Goal: Task Accomplishment & Management: Complete application form

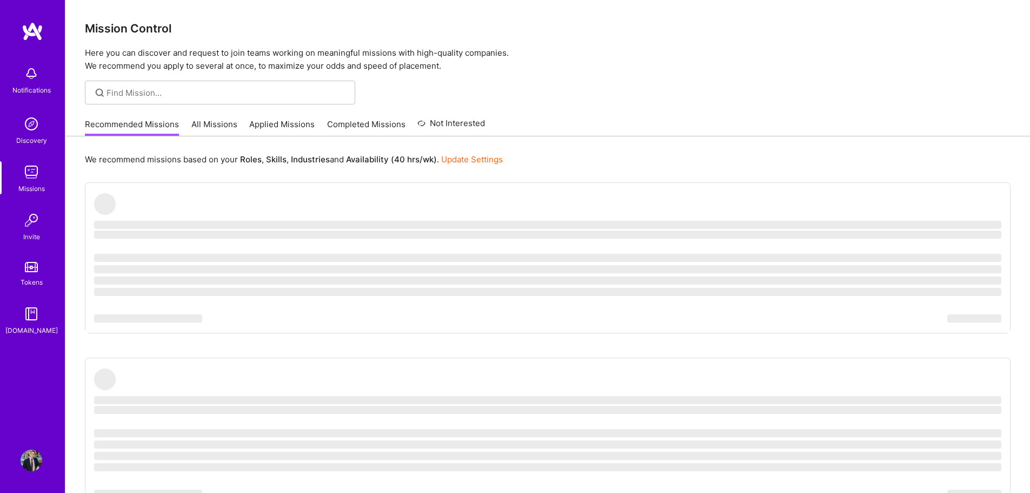
click at [206, 128] on link "All Missions" at bounding box center [214, 127] width 46 height 18
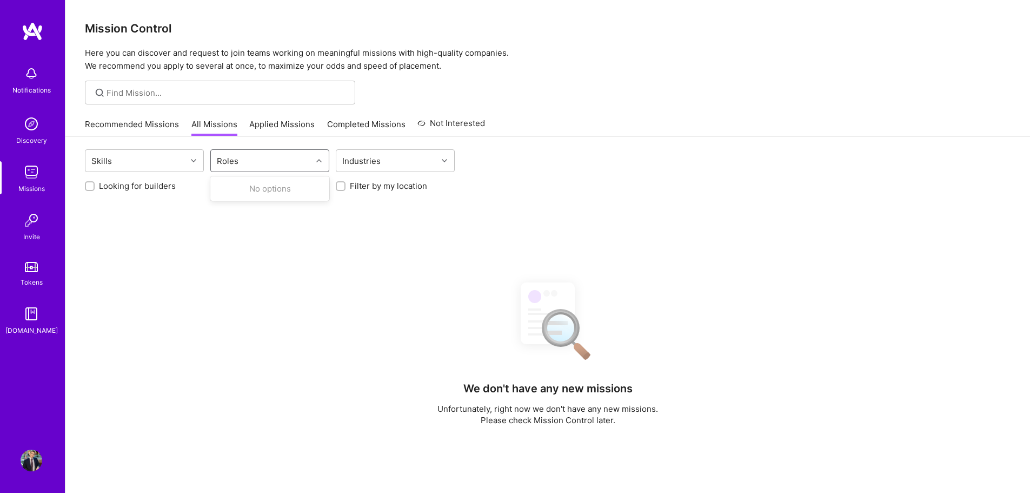
click at [253, 164] on div "Roles" at bounding box center [261, 161] width 101 height 22
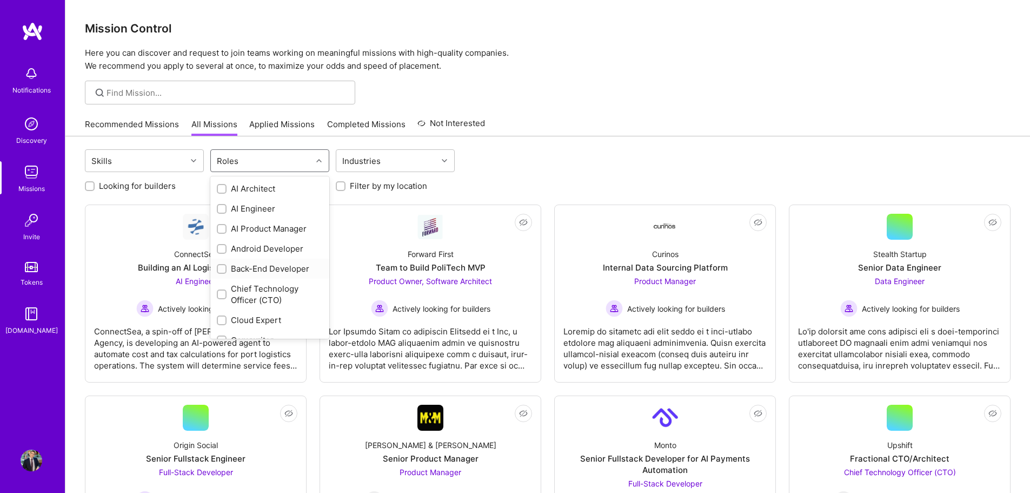
scroll to position [108, 0]
click at [253, 273] on div "Data Scientist" at bounding box center [270, 271] width 106 height 11
checkbox input "true"
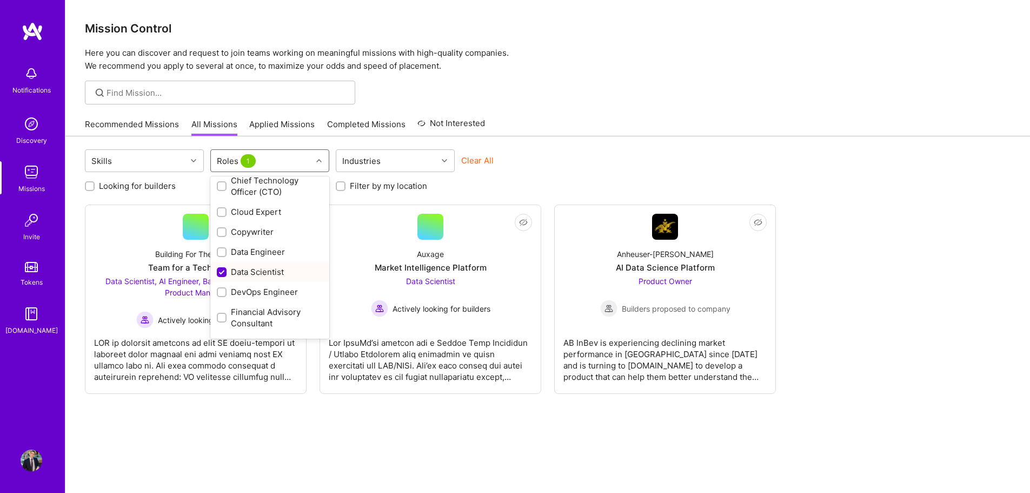
scroll to position [162, 0]
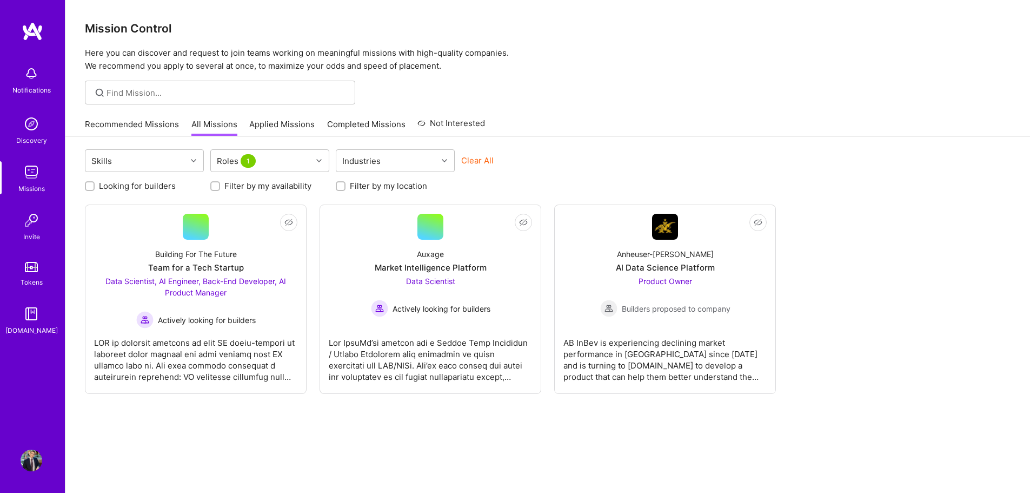
click at [360, 186] on label "Filter by my location" at bounding box center [388, 185] width 77 height 11
click at [346, 186] on input "Filter by my location" at bounding box center [342, 187] width 8 height 8
checkbox input "true"
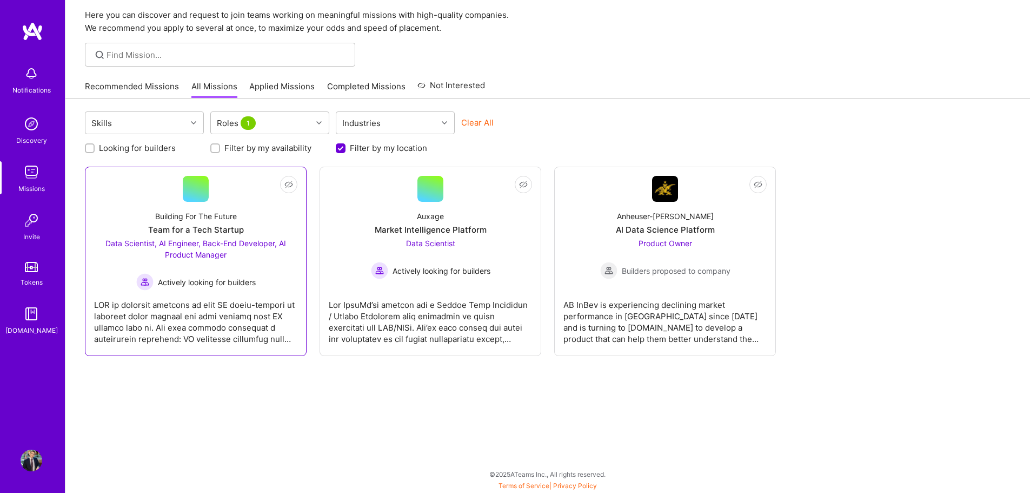
scroll to position [0, 0]
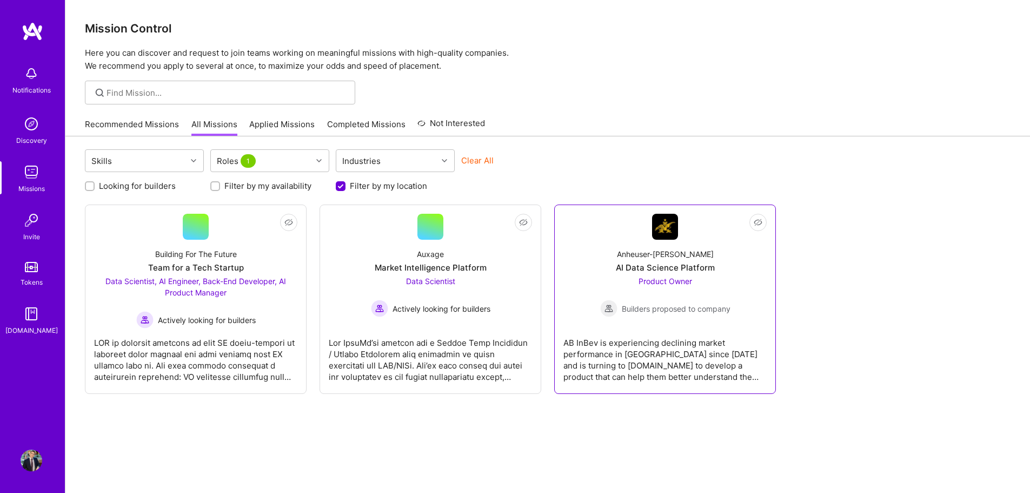
click at [712, 282] on div "Product Owner Builders proposed to company" at bounding box center [665, 296] width 130 height 42
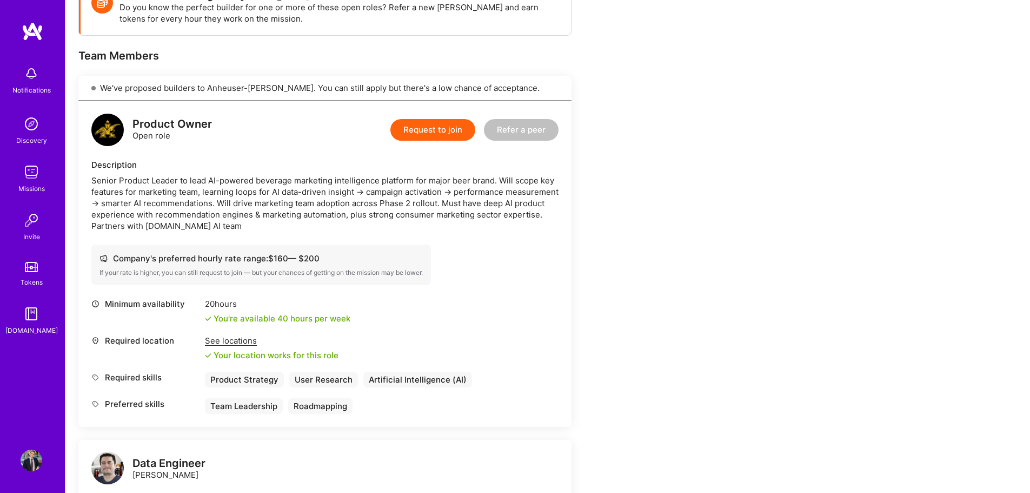
scroll to position [99, 0]
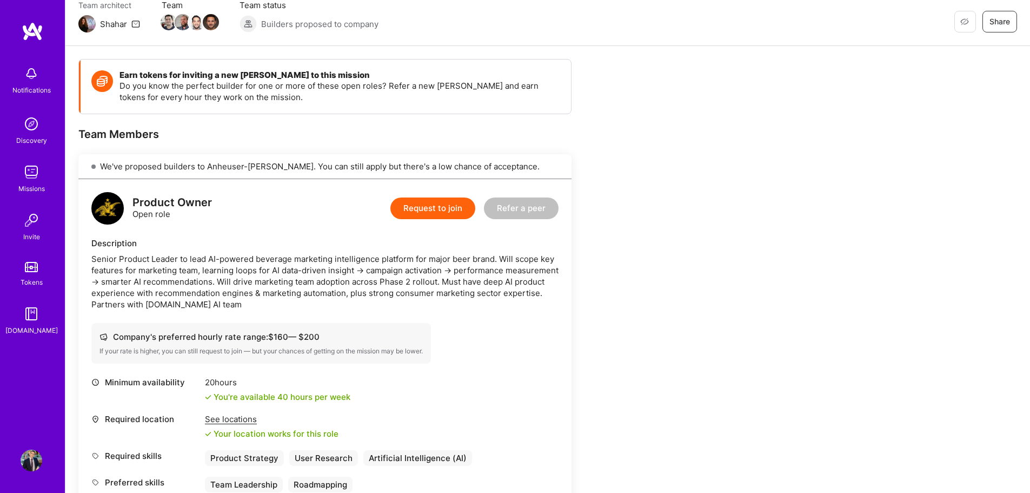
click at [429, 219] on div "Request to join Refer a peer" at bounding box center [475, 208] width 168 height 32
click at [422, 204] on button "Request to join" at bounding box center [433, 208] width 85 height 22
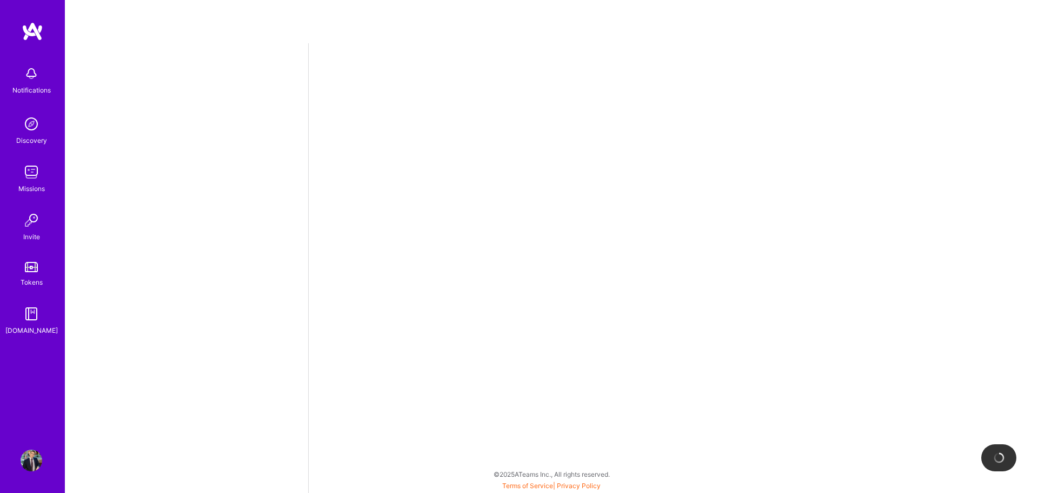
select select "CA"
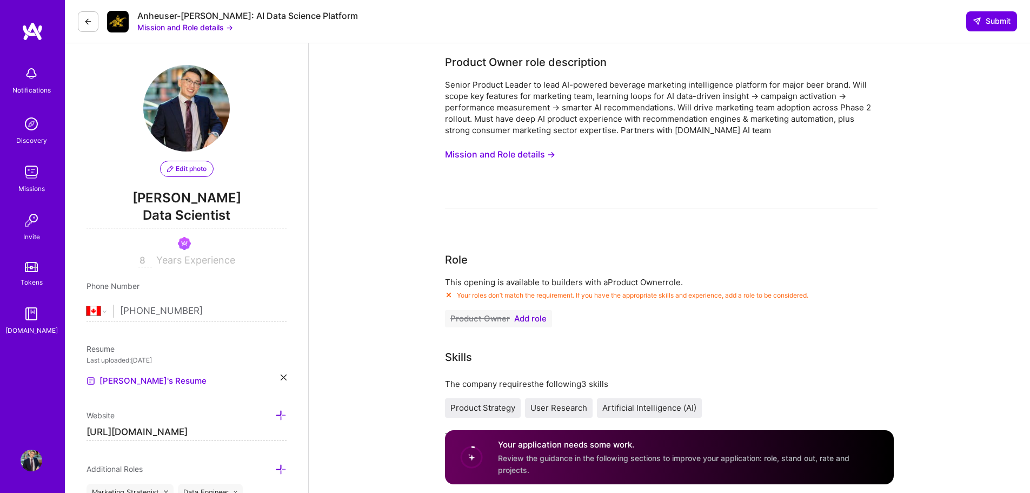
click at [505, 153] on button "Mission and Role details →" at bounding box center [500, 154] width 110 height 20
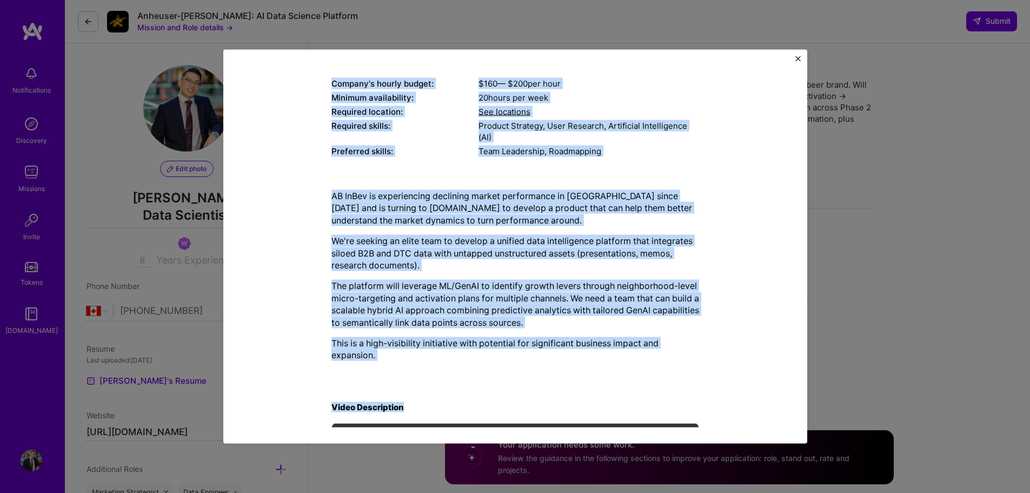
scroll to position [313, 0]
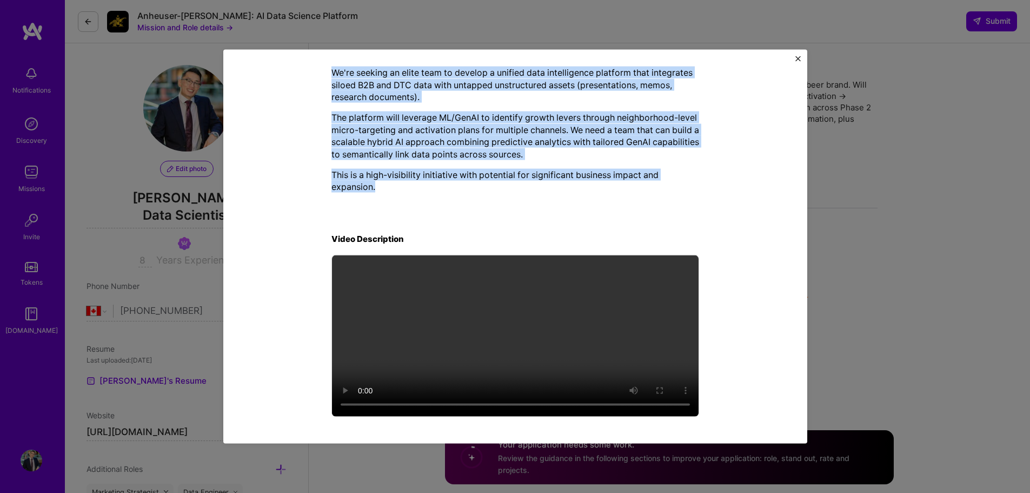
drag, startPoint x: 329, startPoint y: 129, endPoint x: 455, endPoint y: 198, distance: 143.5
click at [455, 198] on div "Mission Description and Role Details Product Owner role description Senior Prod…" at bounding box center [516, 90] width 368 height 658
copy div "Loremip Dolor sita consectetur Adipis Elitsed Doeius te inci UT-laboree dolorem…"
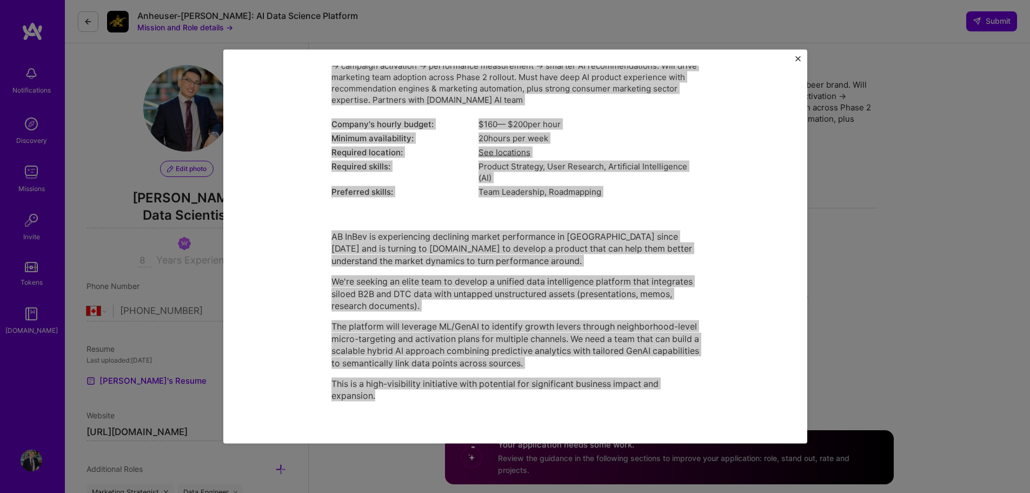
scroll to position [97, 0]
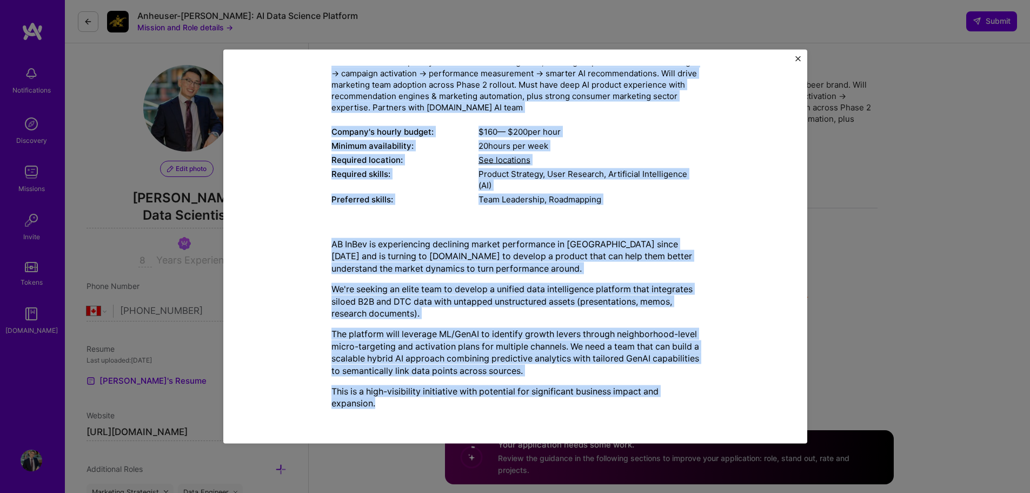
click at [799, 53] on div "Mission Description and Role Details Product Owner role description Senior Prod…" at bounding box center [515, 246] width 584 height 394
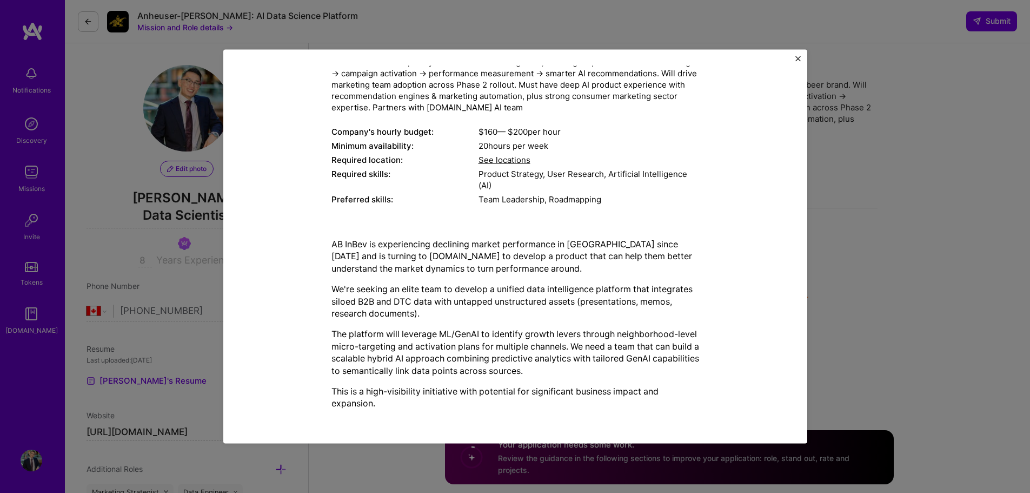
click at [798, 59] on img "Close" at bounding box center [798, 58] width 5 height 5
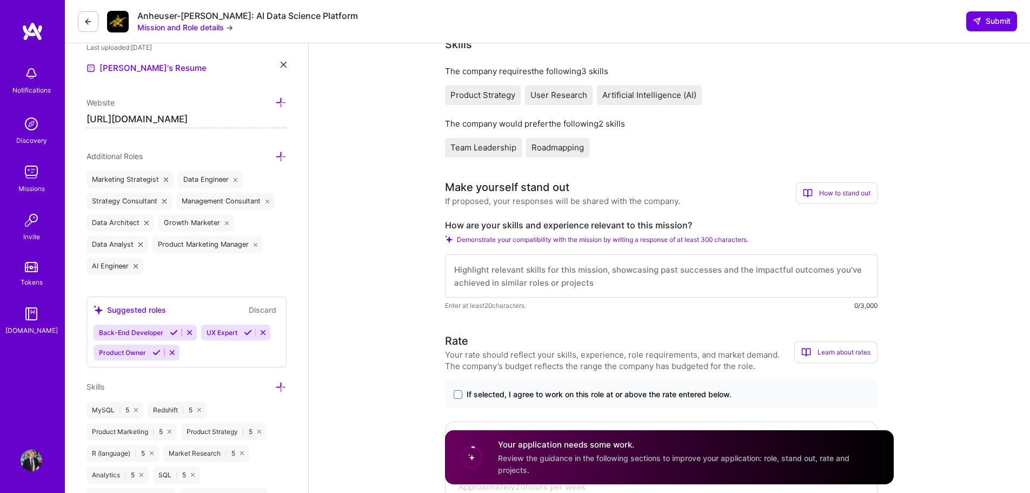
scroll to position [325, 0]
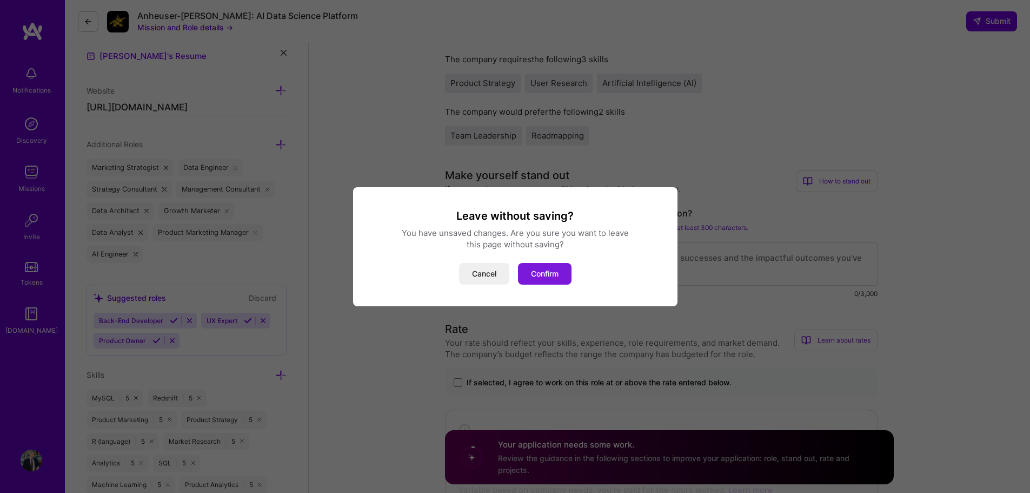
click at [550, 274] on button "Confirm" at bounding box center [545, 274] width 54 height 22
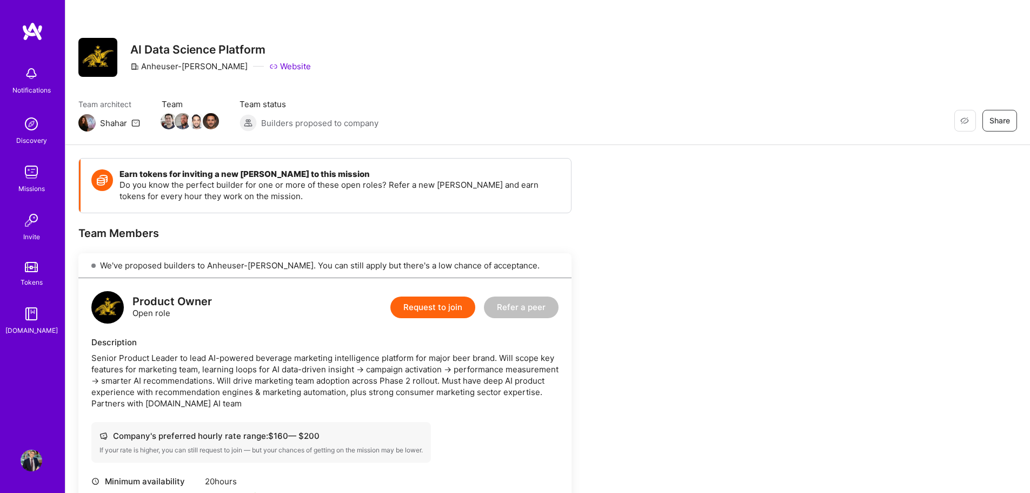
click at [406, 313] on button "Request to join" at bounding box center [433, 307] width 85 height 22
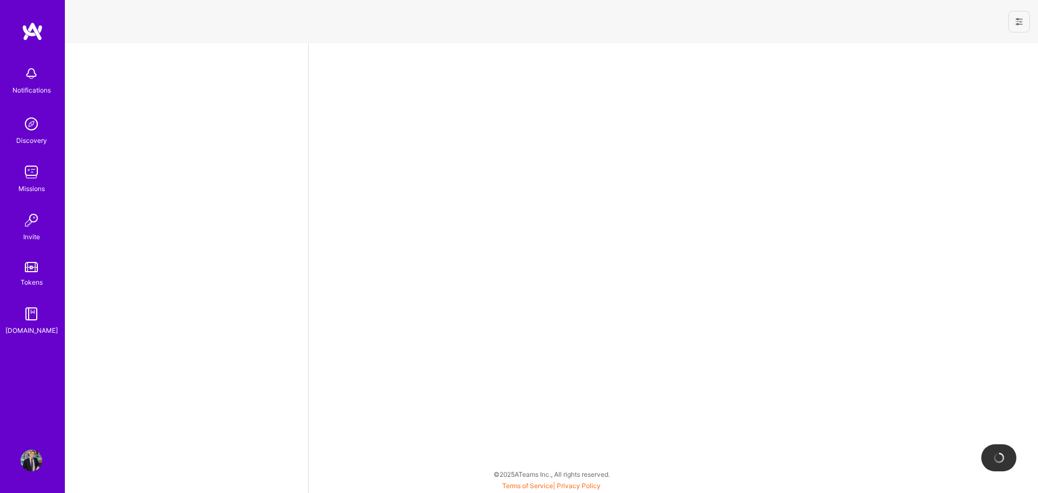
select select "CA"
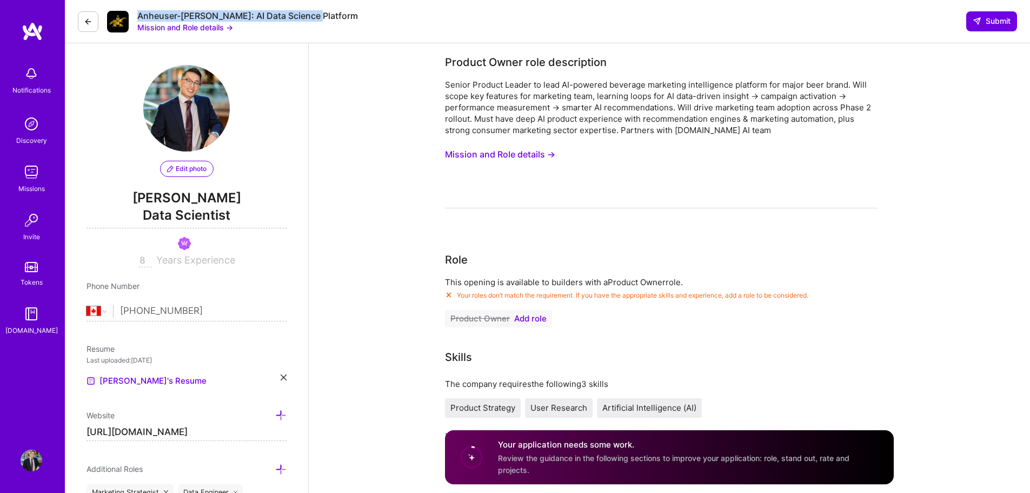
drag, startPoint x: 314, startPoint y: 16, endPoint x: 136, endPoint y: 20, distance: 178.0
click at [136, 20] on div "Anheuser-[PERSON_NAME]: AI Data Science Platform Mission and Role details → Sub…" at bounding box center [547, 21] width 965 height 43
copy div "Anheuser-[PERSON_NAME]: AI Data Science Platform"
click at [525, 163] on button "Mission and Role details →" at bounding box center [500, 154] width 110 height 20
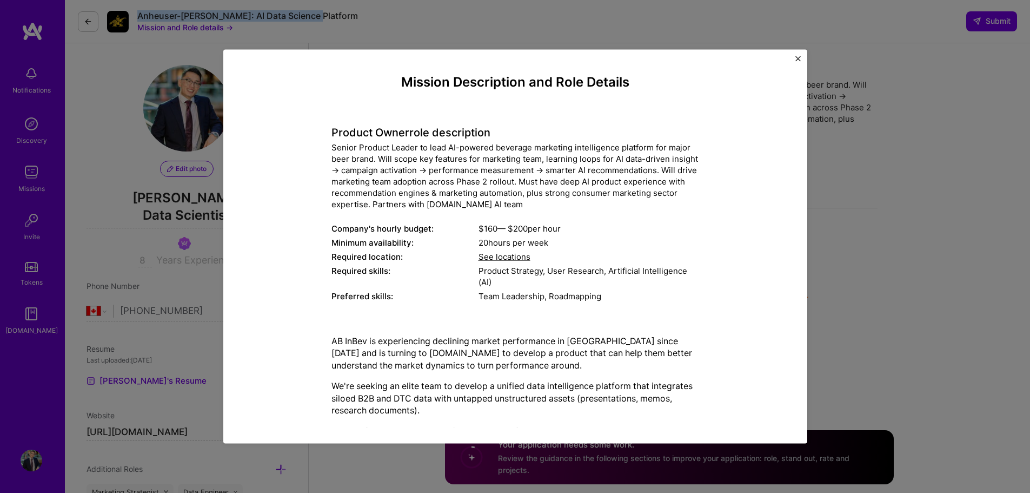
drag, startPoint x: 565, startPoint y: 229, endPoint x: 474, endPoint y: 222, distance: 90.6
click at [474, 222] on div "Product Owner role description Senior Product Leader to lead AI-powered beverag…" at bounding box center [516, 207] width 368 height 193
copy div "$ 160 — $ 200 per hour"
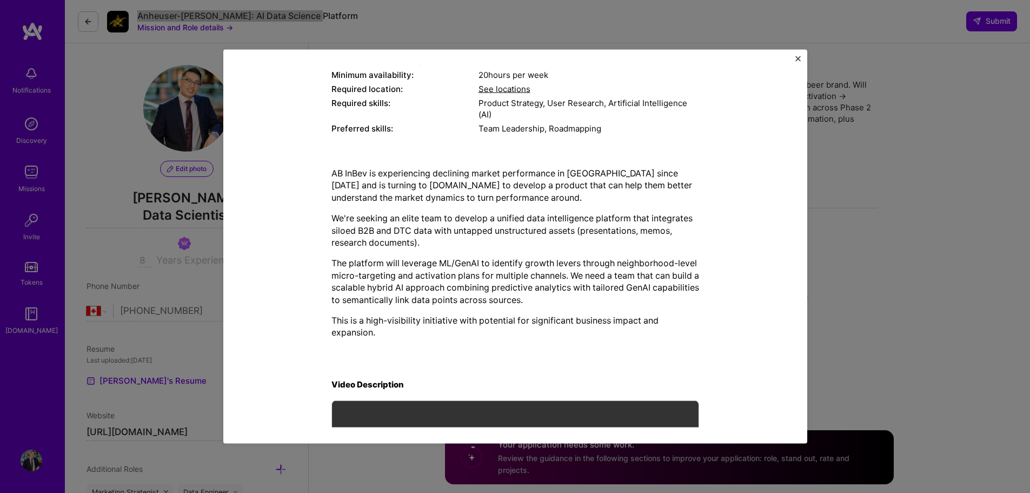
scroll to position [313, 0]
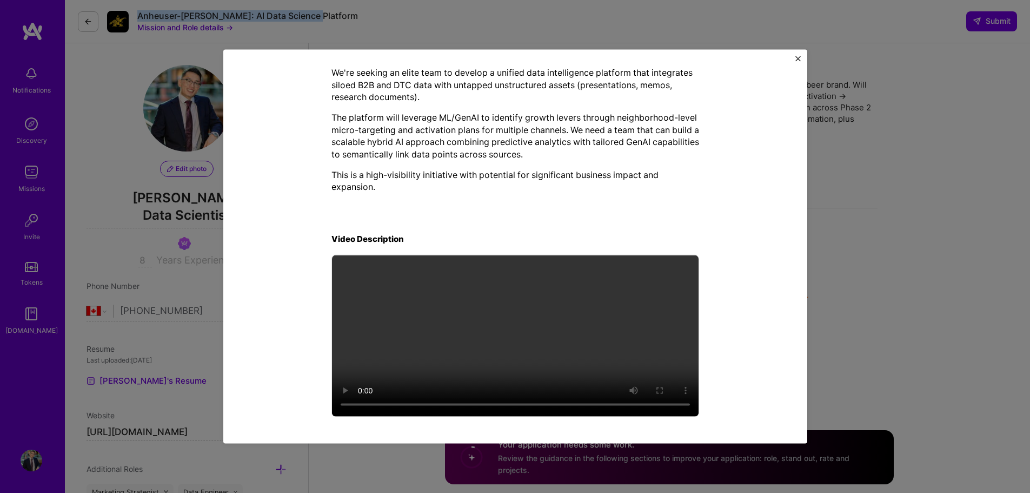
click at [796, 62] on button "Close" at bounding box center [798, 61] width 5 height 11
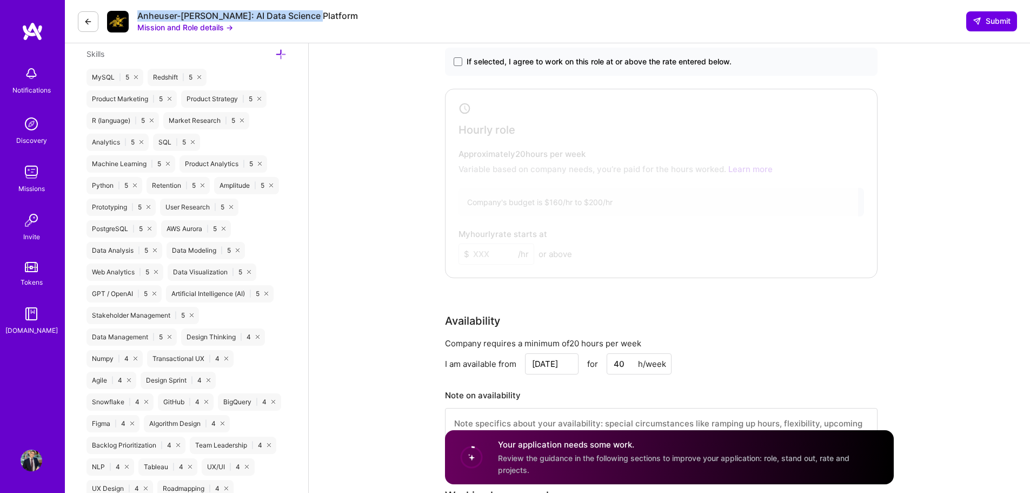
scroll to position [811, 0]
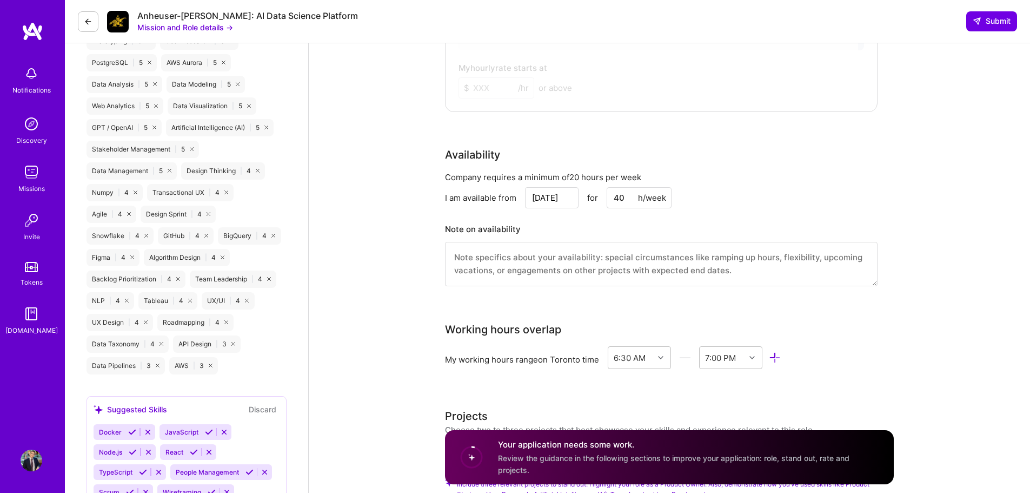
drag, startPoint x: 523, startPoint y: 296, endPoint x: 481, endPoint y: 289, distance: 42.2
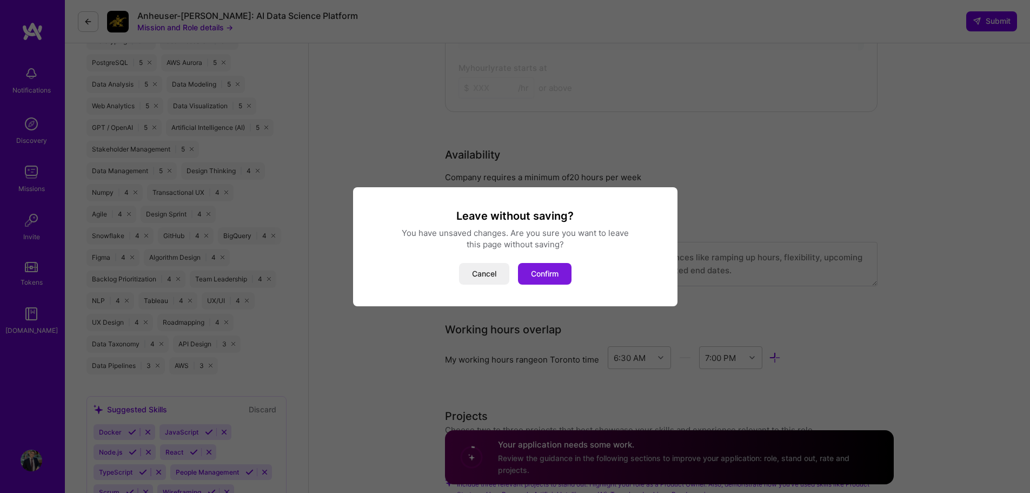
click at [536, 277] on button "Confirm" at bounding box center [545, 274] width 54 height 22
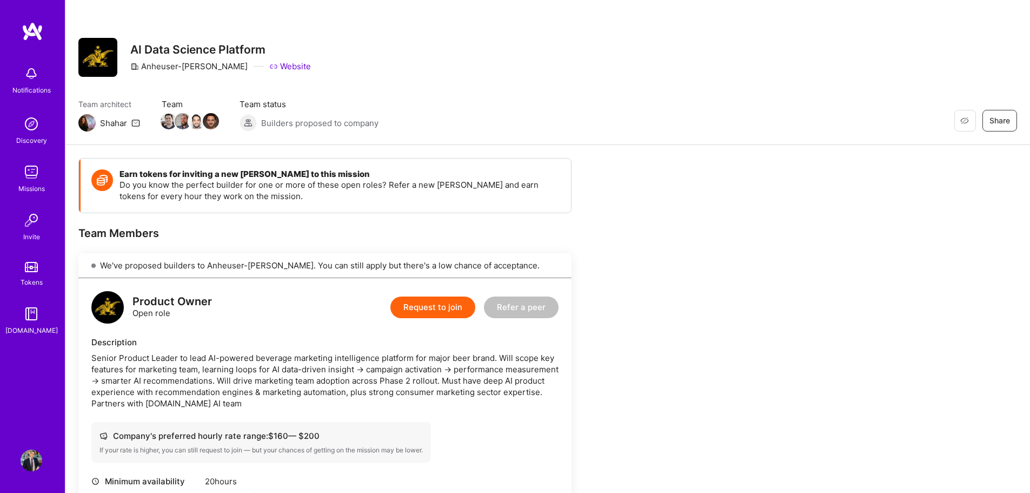
drag, startPoint x: 599, startPoint y: 219, endPoint x: 588, endPoint y: 210, distance: 13.9
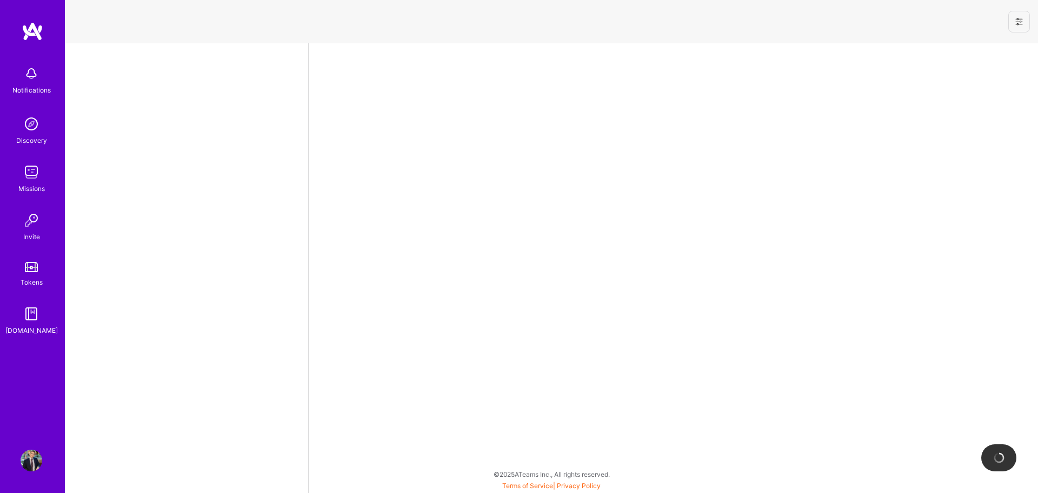
select select "CA"
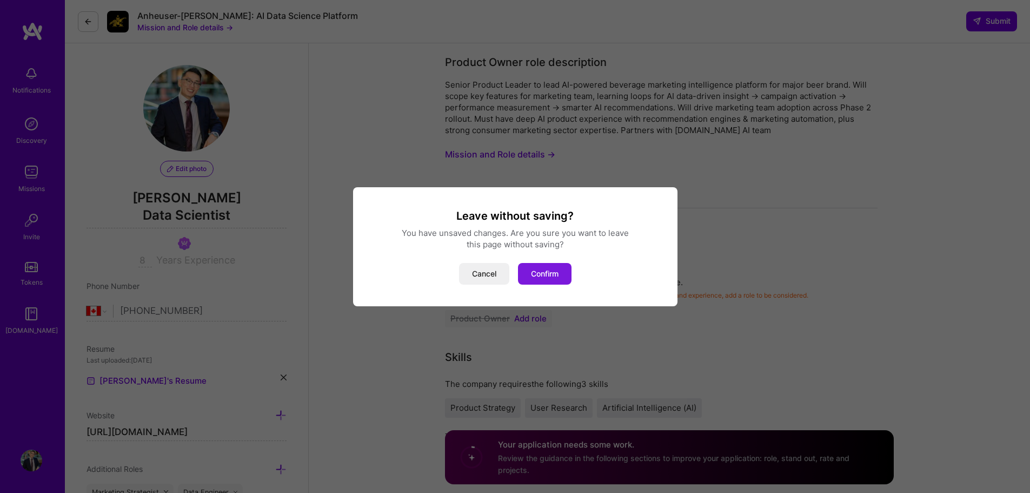
click at [528, 270] on button "Confirm" at bounding box center [545, 274] width 54 height 22
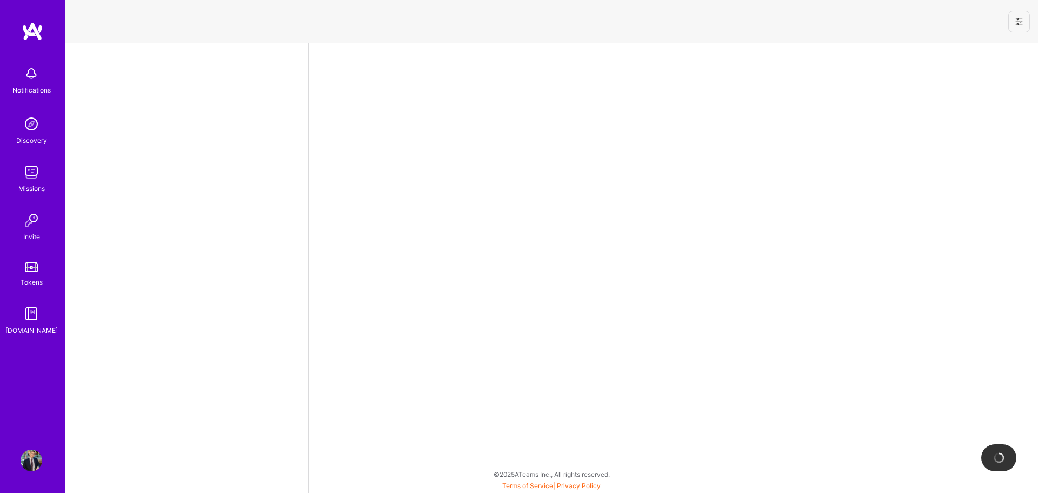
select select "CA"
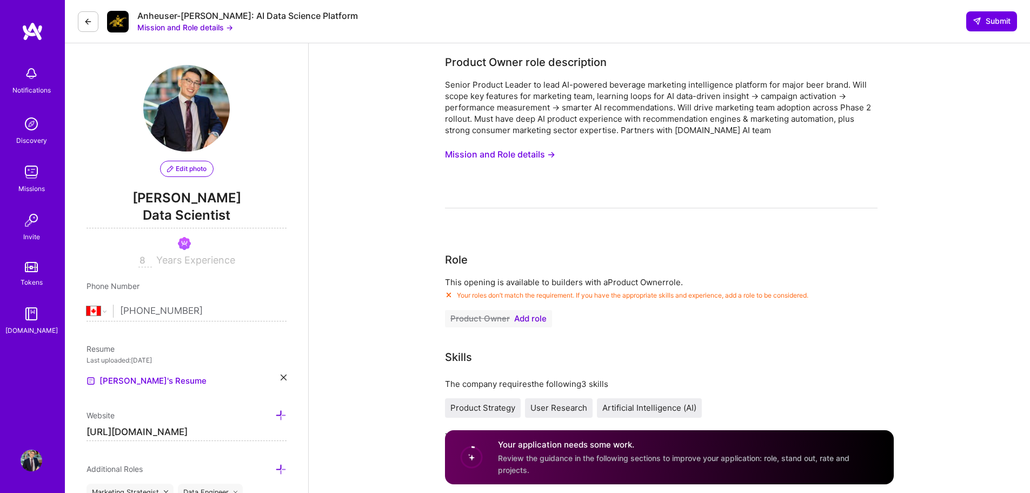
click at [84, 24] on icon at bounding box center [88, 21] width 9 height 9
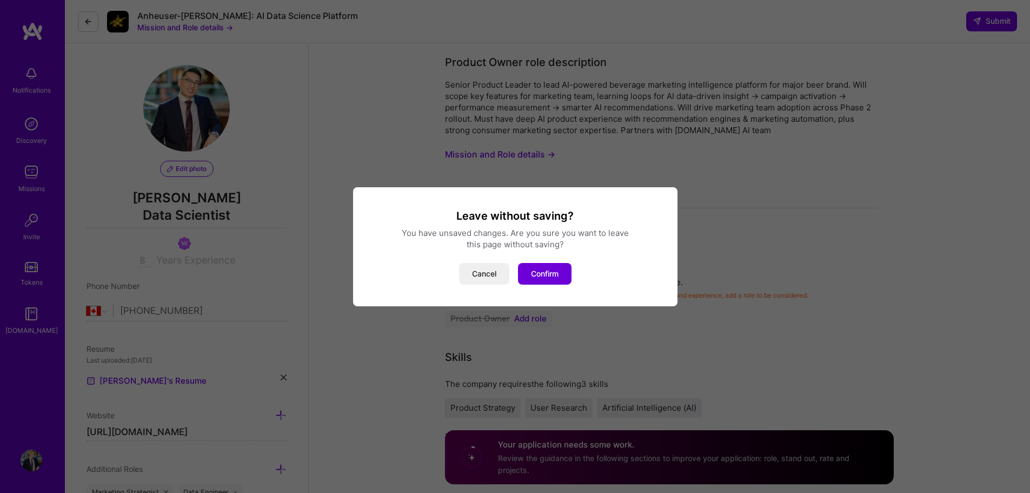
click at [557, 286] on div "Leave without saving? You have unsaved changes. Are you sure you want to leave …" at bounding box center [515, 246] width 325 height 119
click at [554, 276] on button "Confirm" at bounding box center [545, 274] width 54 height 22
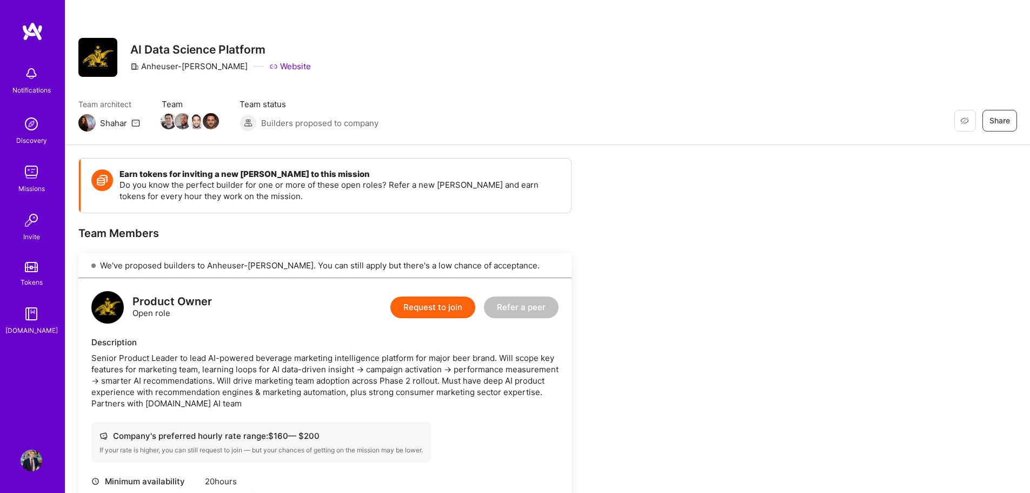
drag, startPoint x: 229, startPoint y: 202, endPoint x: 223, endPoint y: 201, distance: 6.0
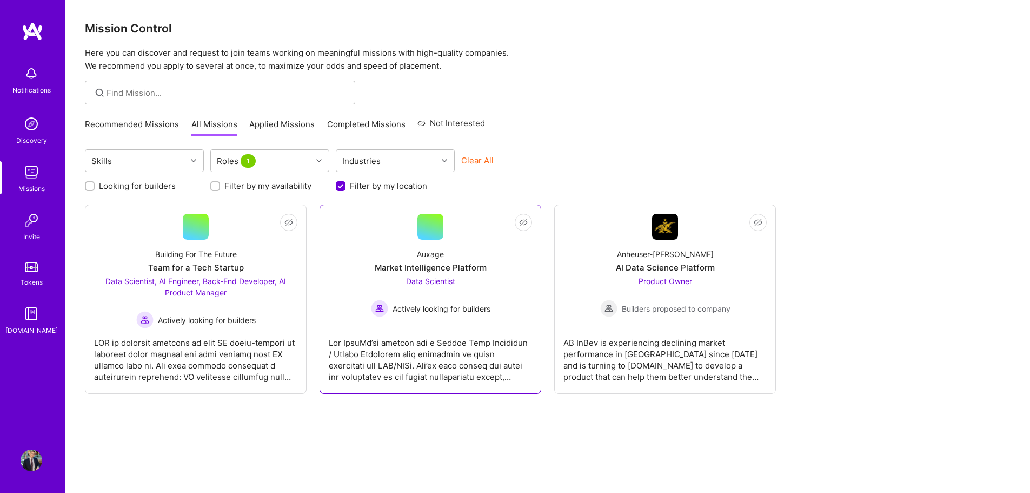
click at [477, 282] on div "Data Scientist Actively looking for builders" at bounding box center [431, 296] width 120 height 42
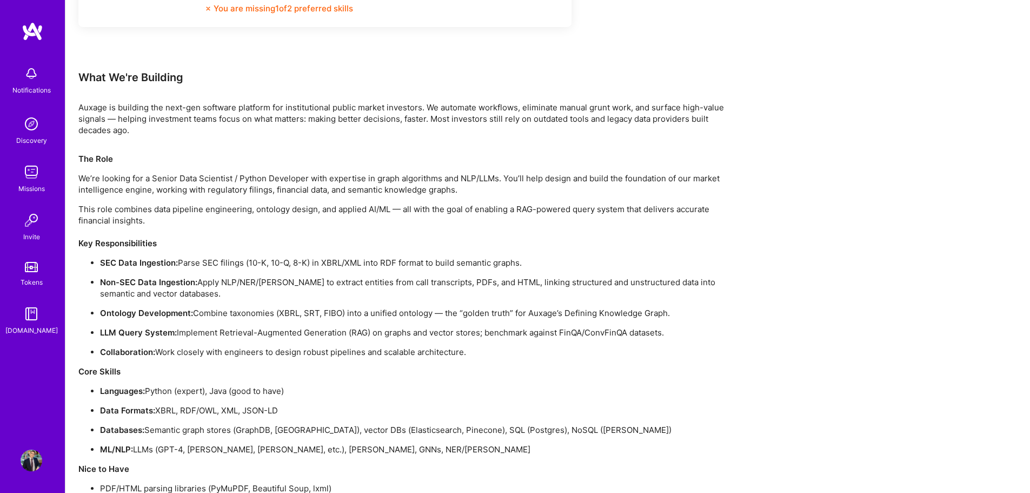
scroll to position [527, 0]
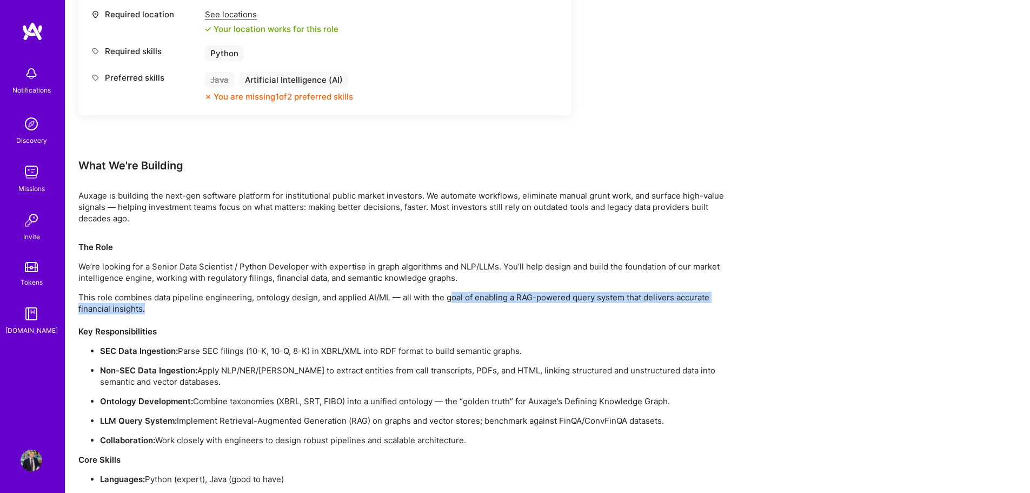
drag, startPoint x: 452, startPoint y: 298, endPoint x: 603, endPoint y: 312, distance: 152.0
click at [544, 309] on p "This role combines data pipeline engineering, ontology design, and applied AI/M…" at bounding box center [402, 314] width 649 height 45
click at [603, 312] on p "This role combines data pipeline engineering, ontology design, and applied AI/M…" at bounding box center [402, 314] width 649 height 45
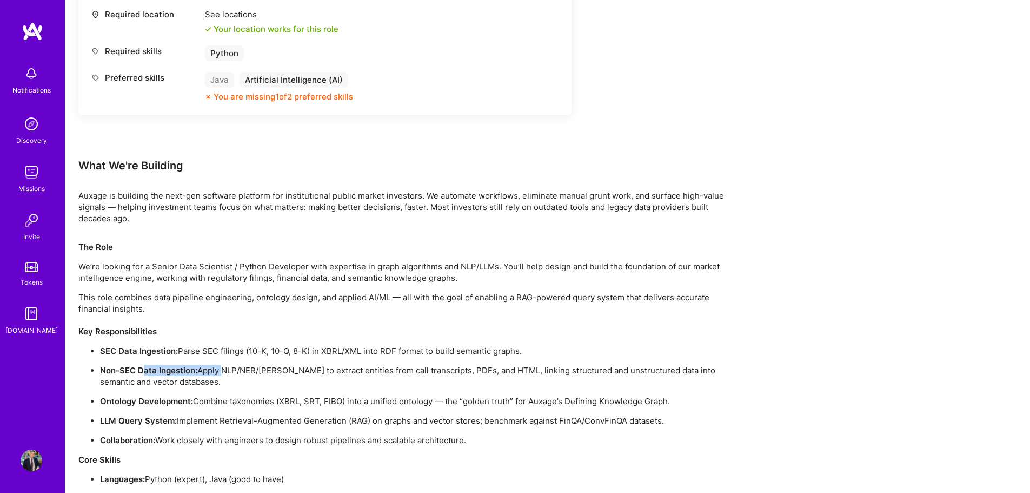
drag, startPoint x: 160, startPoint y: 372, endPoint x: 232, endPoint y: 372, distance: 71.9
click at [226, 368] on p "Non-SEC Data Ingestion: Apply NLP/NER/[PERSON_NAME] to extract entities from ca…" at bounding box center [413, 376] width 627 height 23
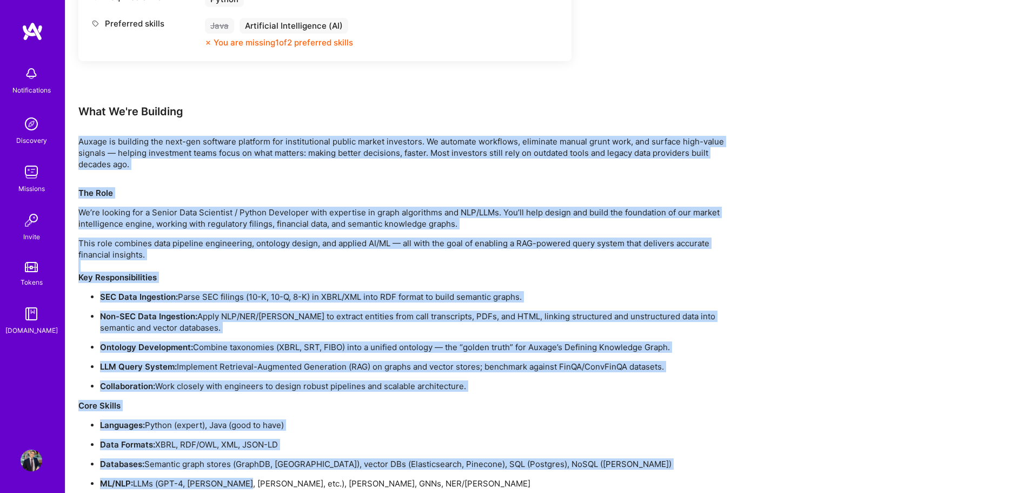
scroll to position [690, 0]
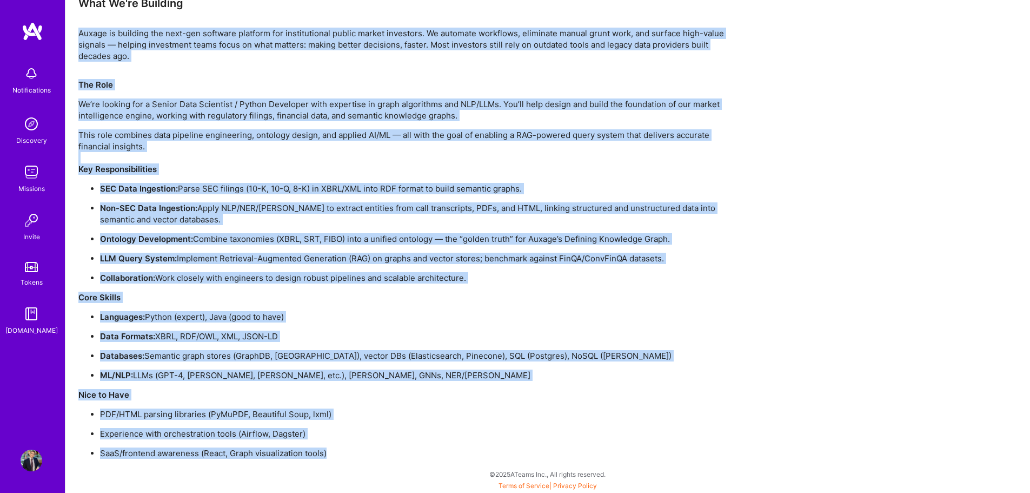
drag, startPoint x: 76, startPoint y: 141, endPoint x: 379, endPoint y: 484, distance: 457.2
